Goal: Task Accomplishment & Management: Manage account settings

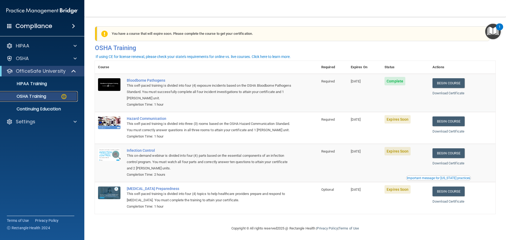
click at [27, 98] on p "OSHA Training" at bounding box center [24, 96] width 43 height 5
click at [27, 70] on p "OfficeSafe University" at bounding box center [41, 71] width 50 height 6
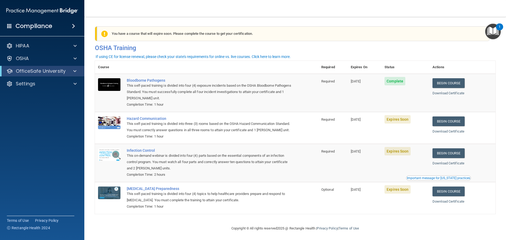
click at [26, 68] on div "OfficeSafe University" at bounding box center [42, 71] width 84 height 11
click at [25, 69] on p "OfficeSafe University" at bounding box center [41, 71] width 50 height 6
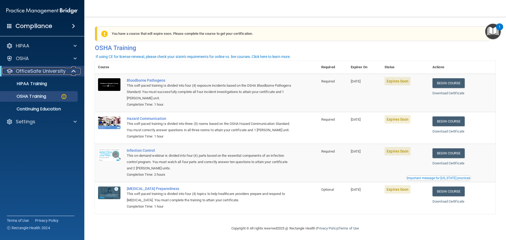
click at [25, 74] on p "OfficeSafe University" at bounding box center [41, 71] width 50 height 6
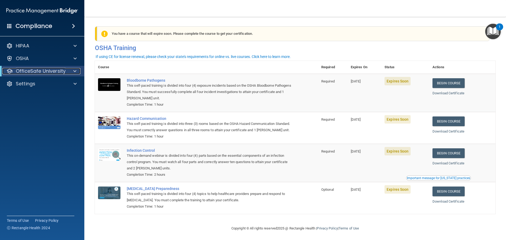
click at [25, 71] on p "OfficeSafe University" at bounding box center [41, 71] width 50 height 6
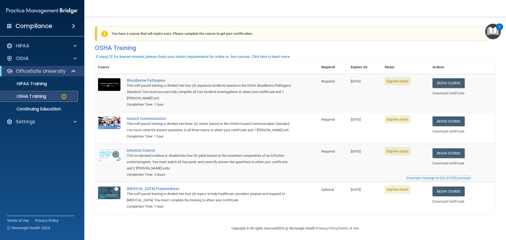
click at [31, 97] on p "OSHA Training" at bounding box center [24, 96] width 43 height 5
click at [28, 84] on p "HIPAA Training" at bounding box center [25, 83] width 44 height 5
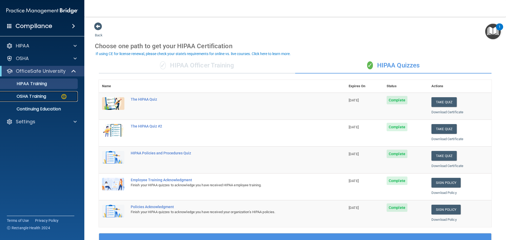
click at [27, 96] on p "OSHA Training" at bounding box center [24, 96] width 43 height 5
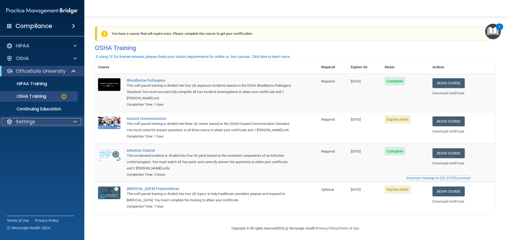
click at [21, 121] on p "Settings" at bounding box center [26, 122] width 20 height 6
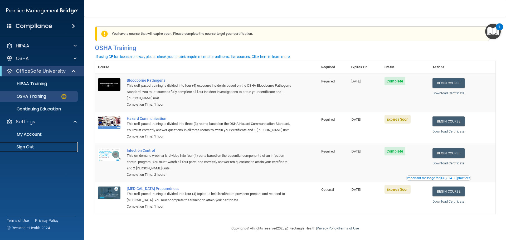
click at [26, 149] on p "Sign Out" at bounding box center [39, 147] width 72 height 5
